Goal: Information Seeking & Learning: Understand process/instructions

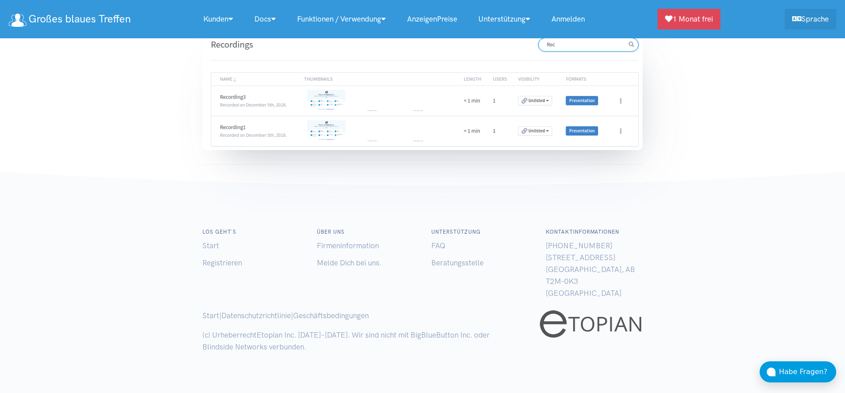
scroll to position [5125, 0]
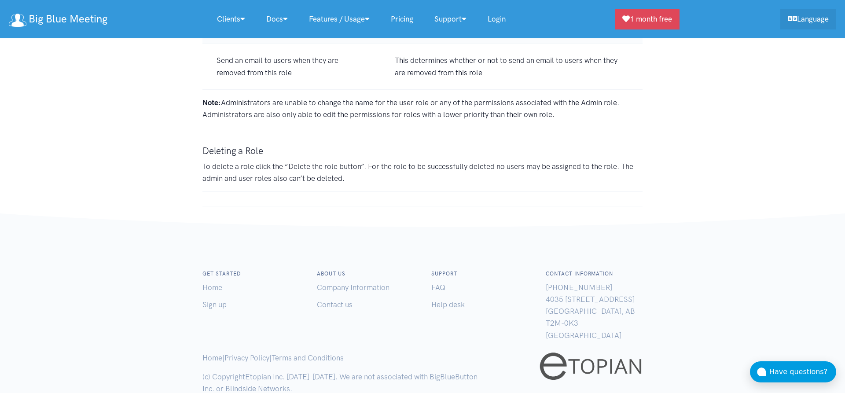
scroll to position [7077, 0]
